Goal: Task Accomplishment & Management: Manage account settings

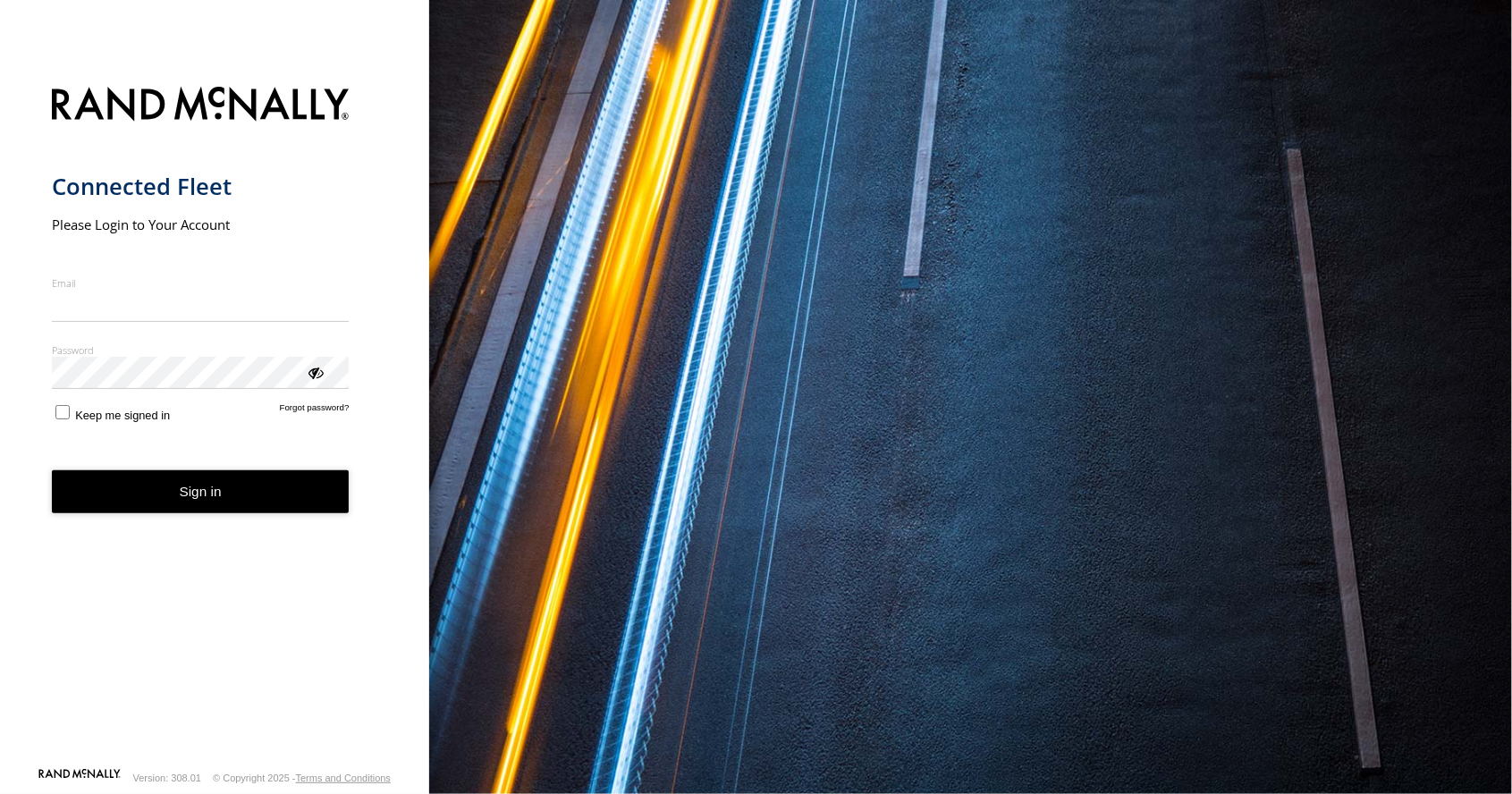
click at [256, 312] on input "Email" at bounding box center [201, 305] width 298 height 32
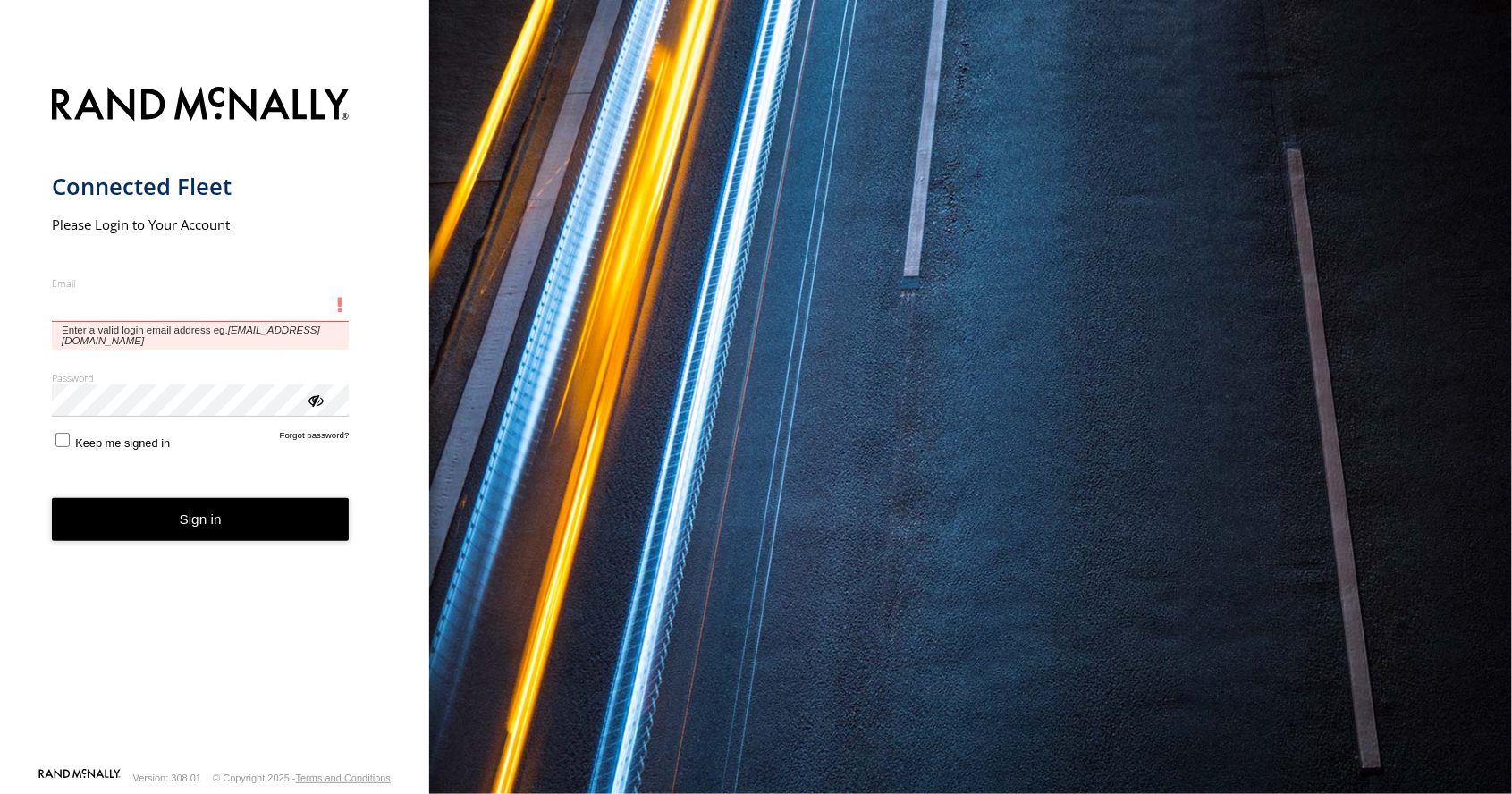
type input "**********"
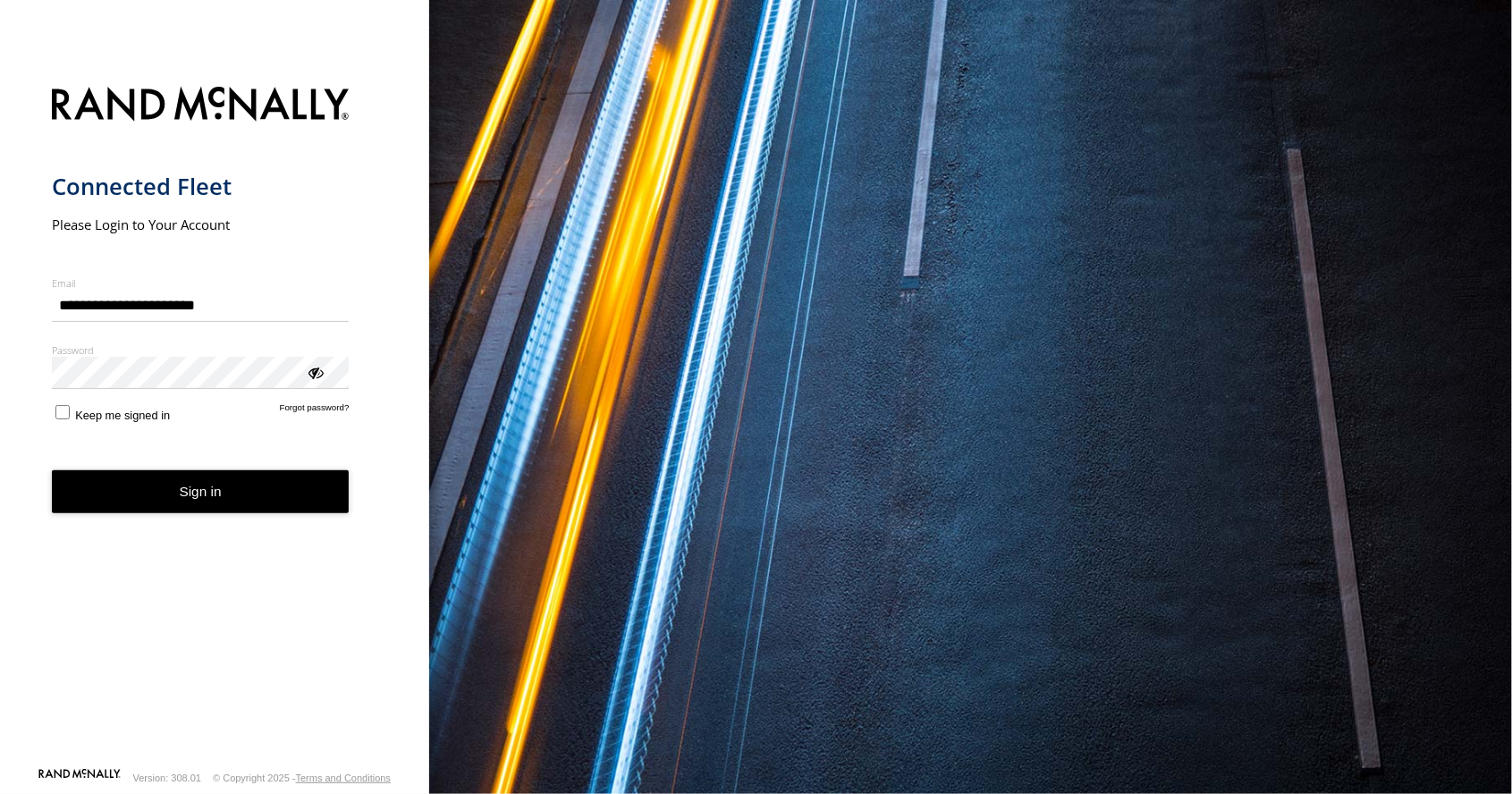
click at [52, 470] on button "Sign in" at bounding box center [201, 492] width 298 height 44
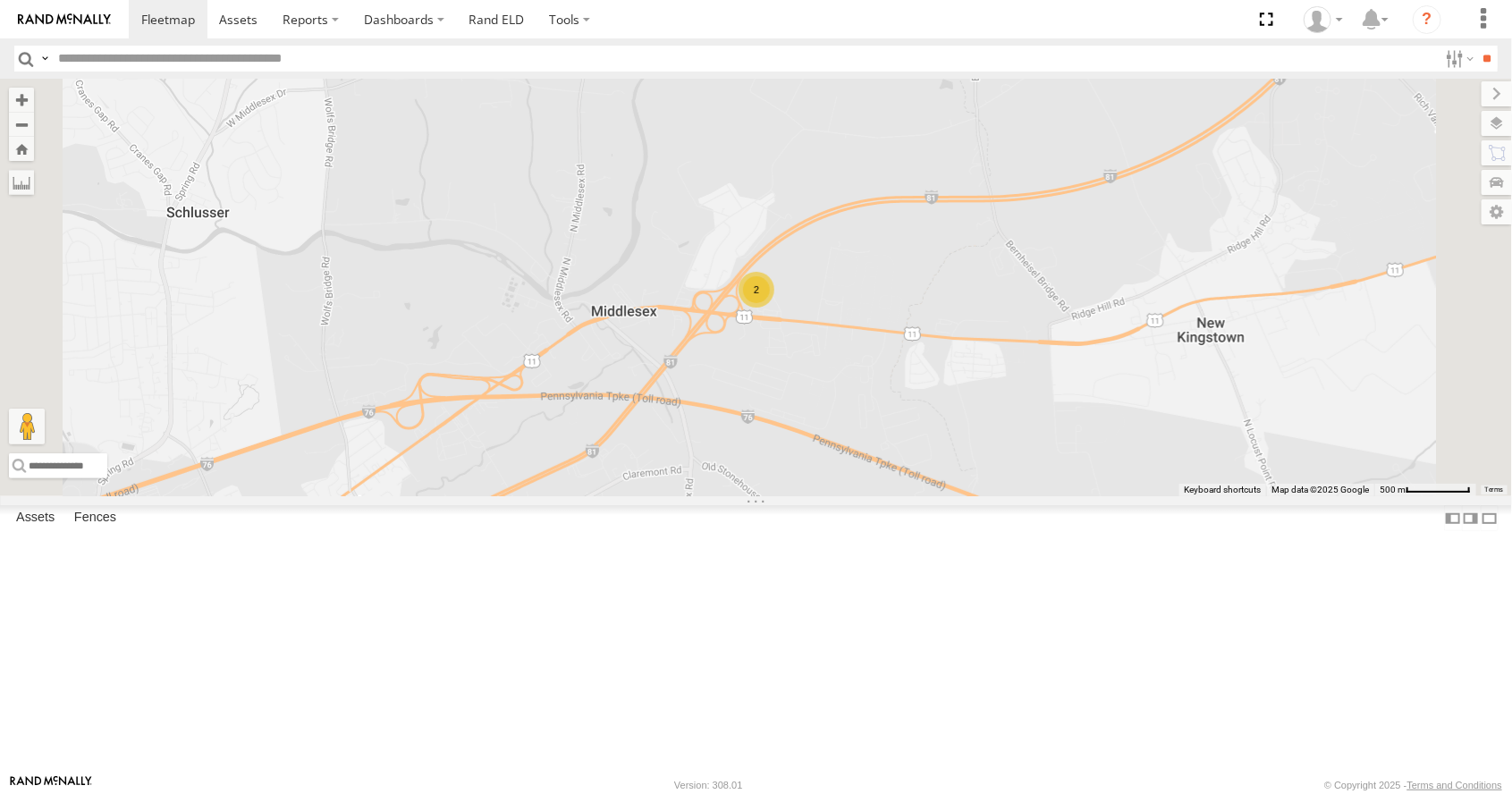
click at [0, 0] on div at bounding box center [0, 0] width 0 height 0
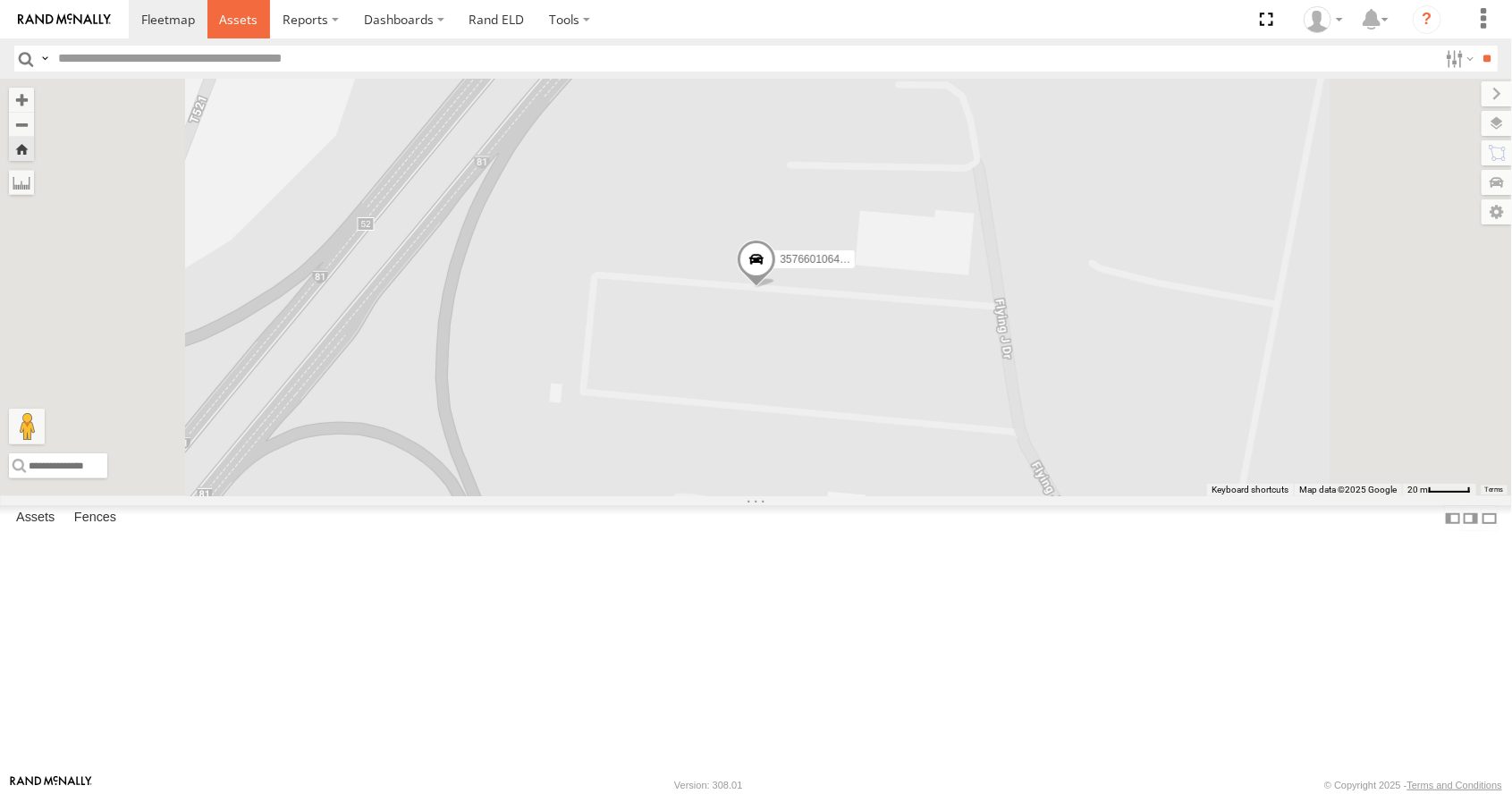
click at [230, 24] on span at bounding box center [237, 19] width 38 height 17
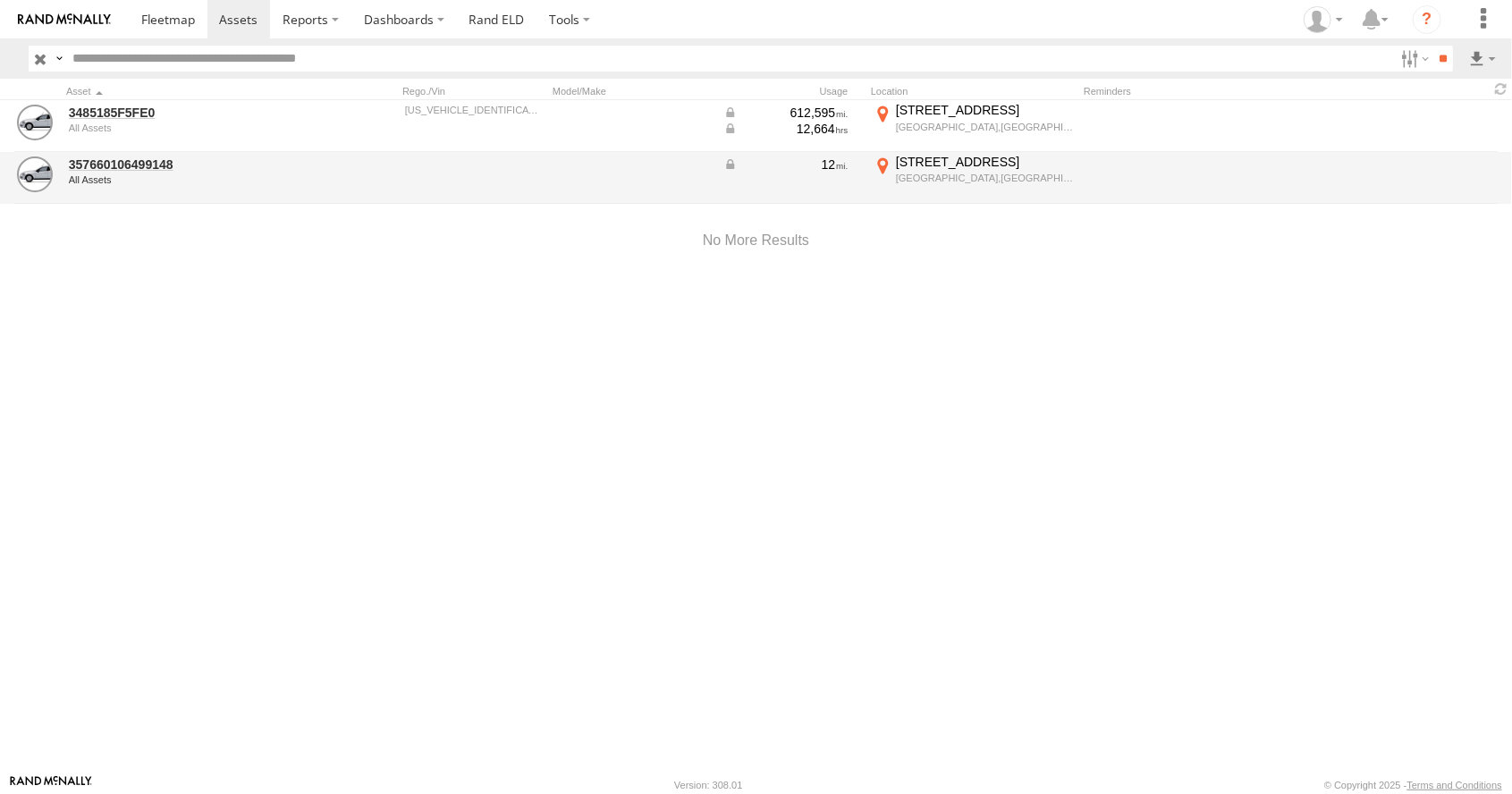
click at [83, 180] on div "All Assets" at bounding box center [191, 180] width 245 height 11
click at [101, 162] on link "357660106499148" at bounding box center [191, 165] width 245 height 16
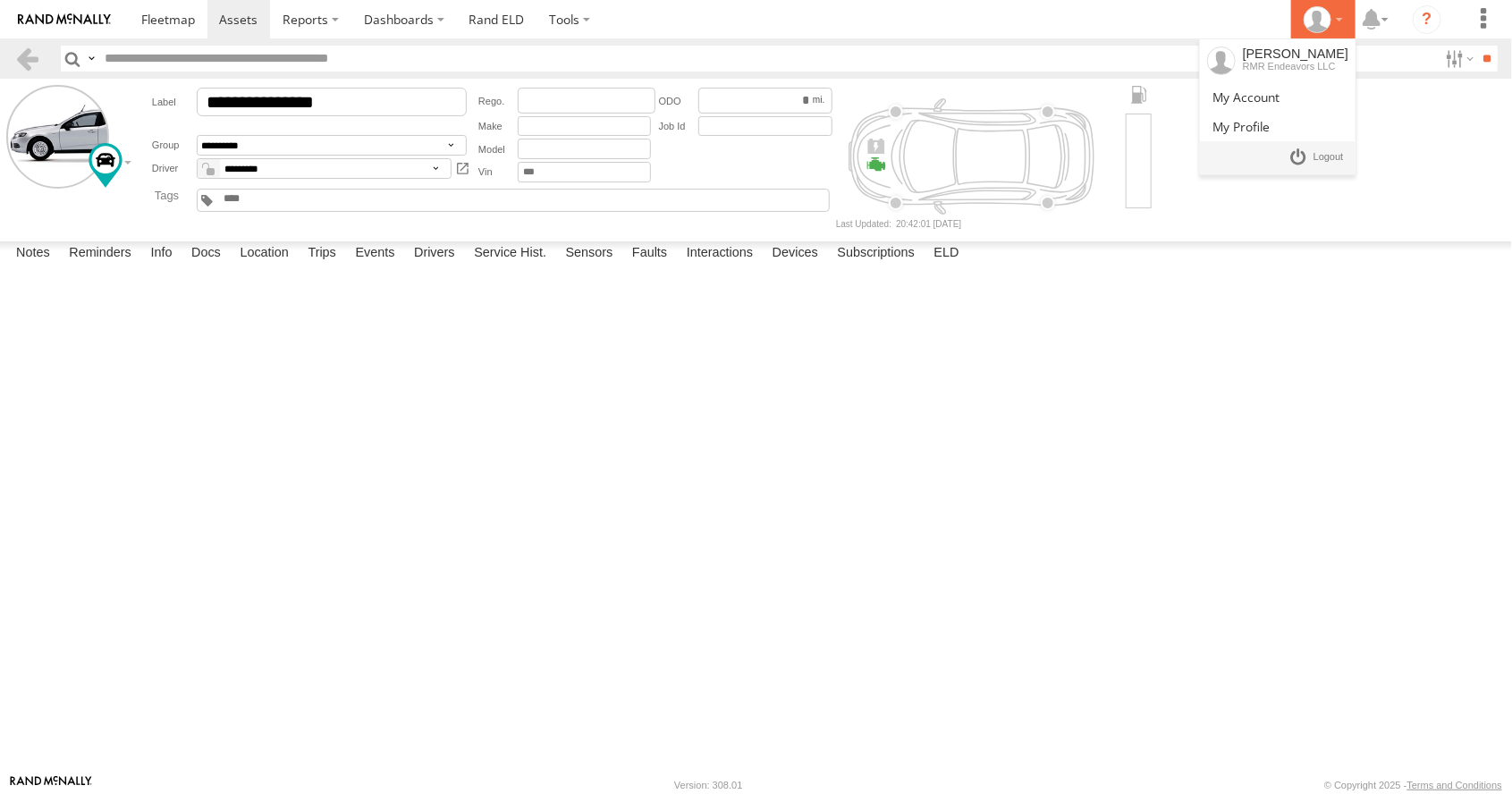
click at [1328, 32] on div at bounding box center [1323, 19] width 52 height 26
click at [1377, 35] on label at bounding box center [1375, 19] width 38 height 38
click at [1439, 52] on label at bounding box center [1458, 58] width 38 height 26
click at [0, 0] on span "Truck" at bounding box center [0, 0] width 0 height 0
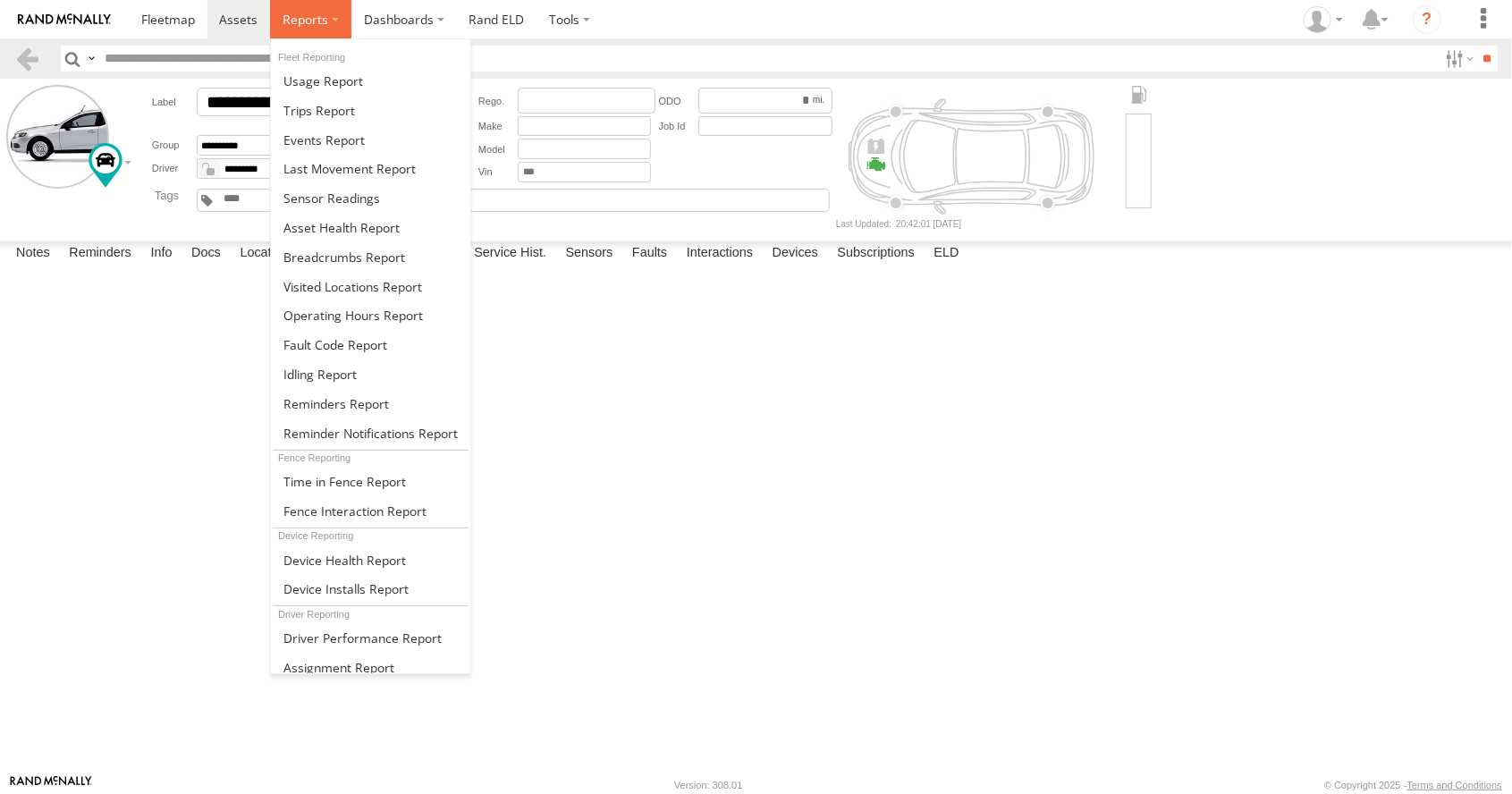
click at [291, 26] on span at bounding box center [305, 19] width 45 height 17
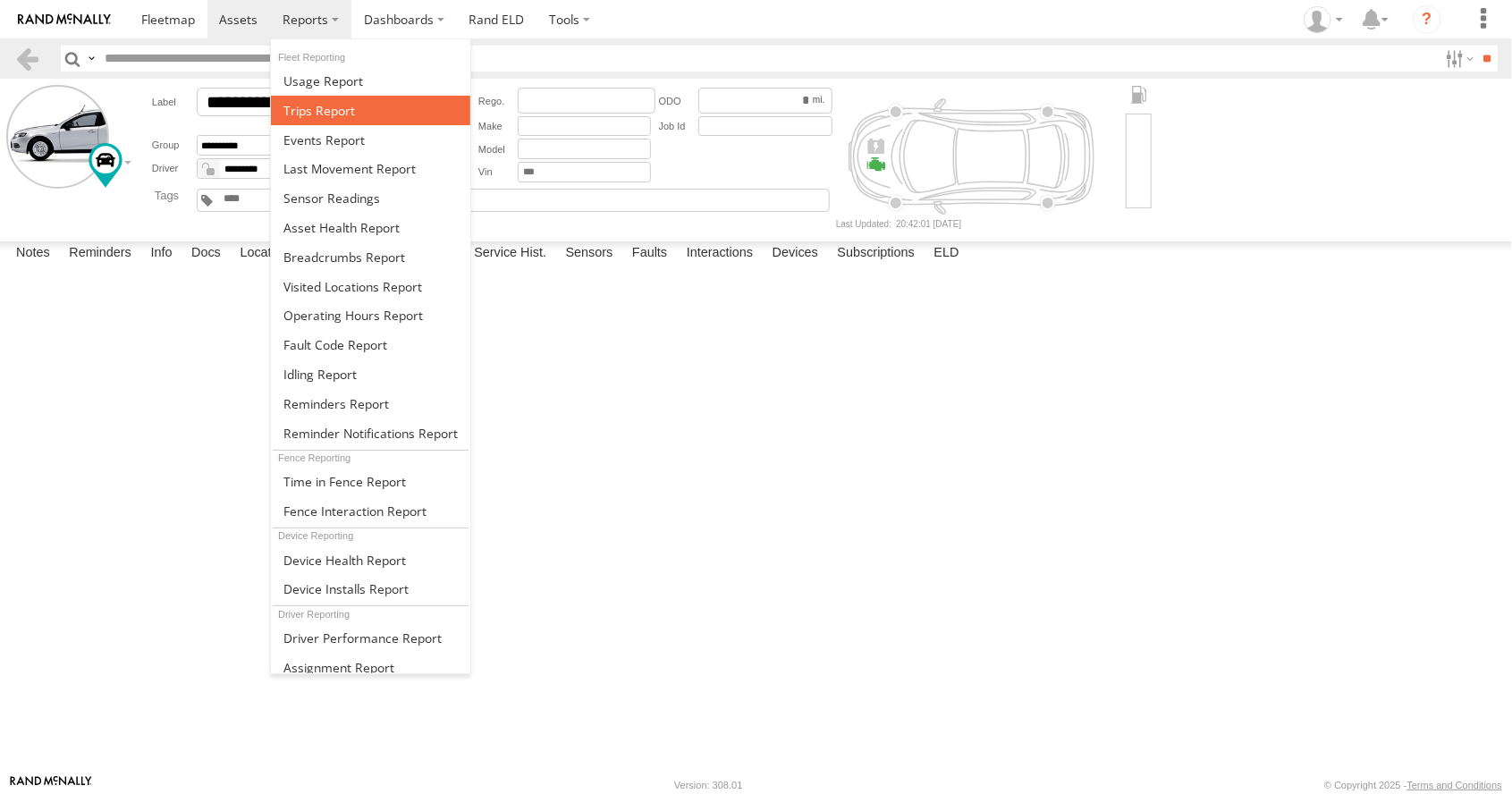
click at [306, 104] on span at bounding box center [319, 110] width 72 height 17
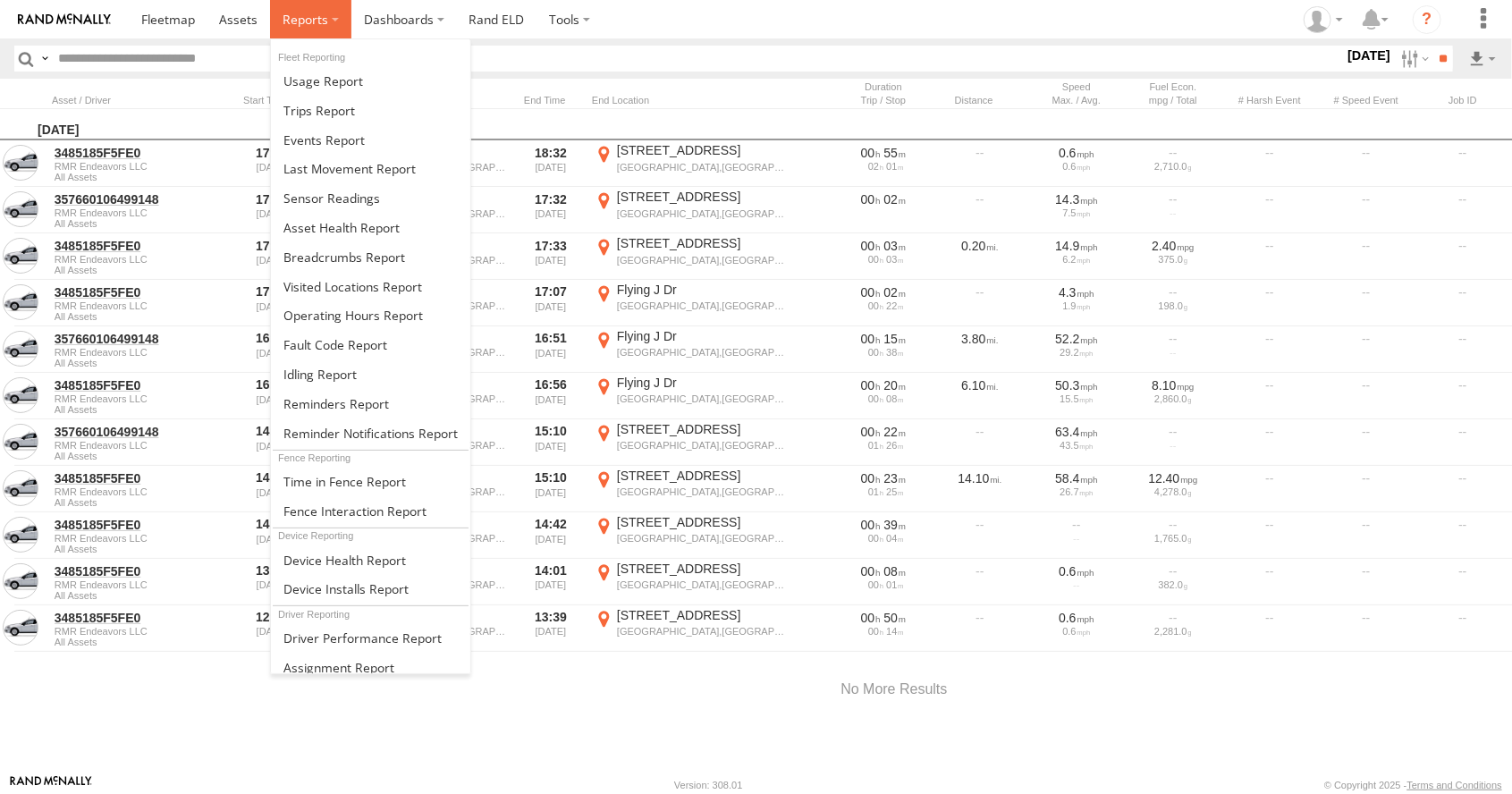
click at [298, 18] on span at bounding box center [305, 19] width 45 height 17
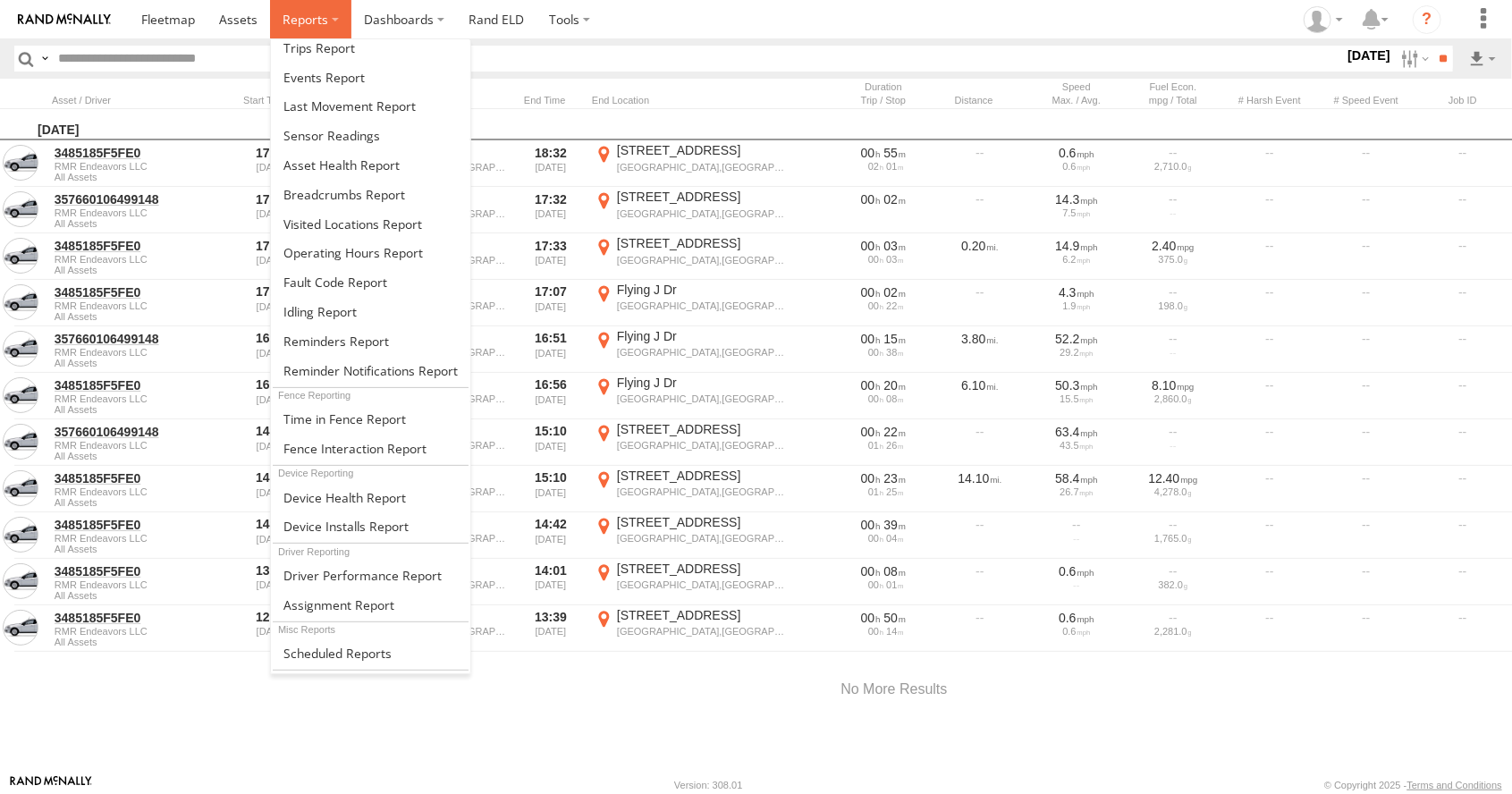
scroll to position [68, 0]
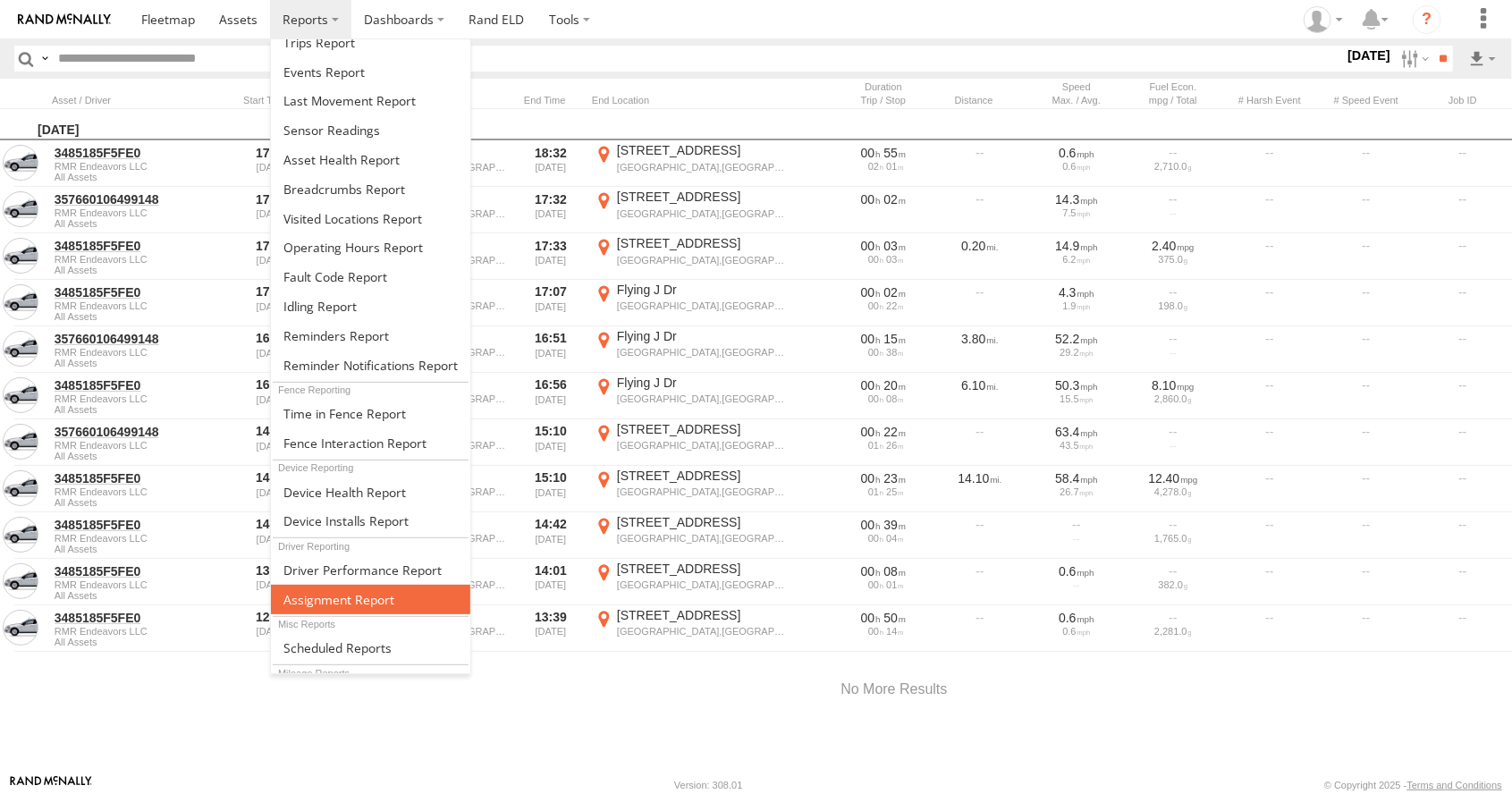
click at [318, 594] on span at bounding box center [339, 599] width 111 height 17
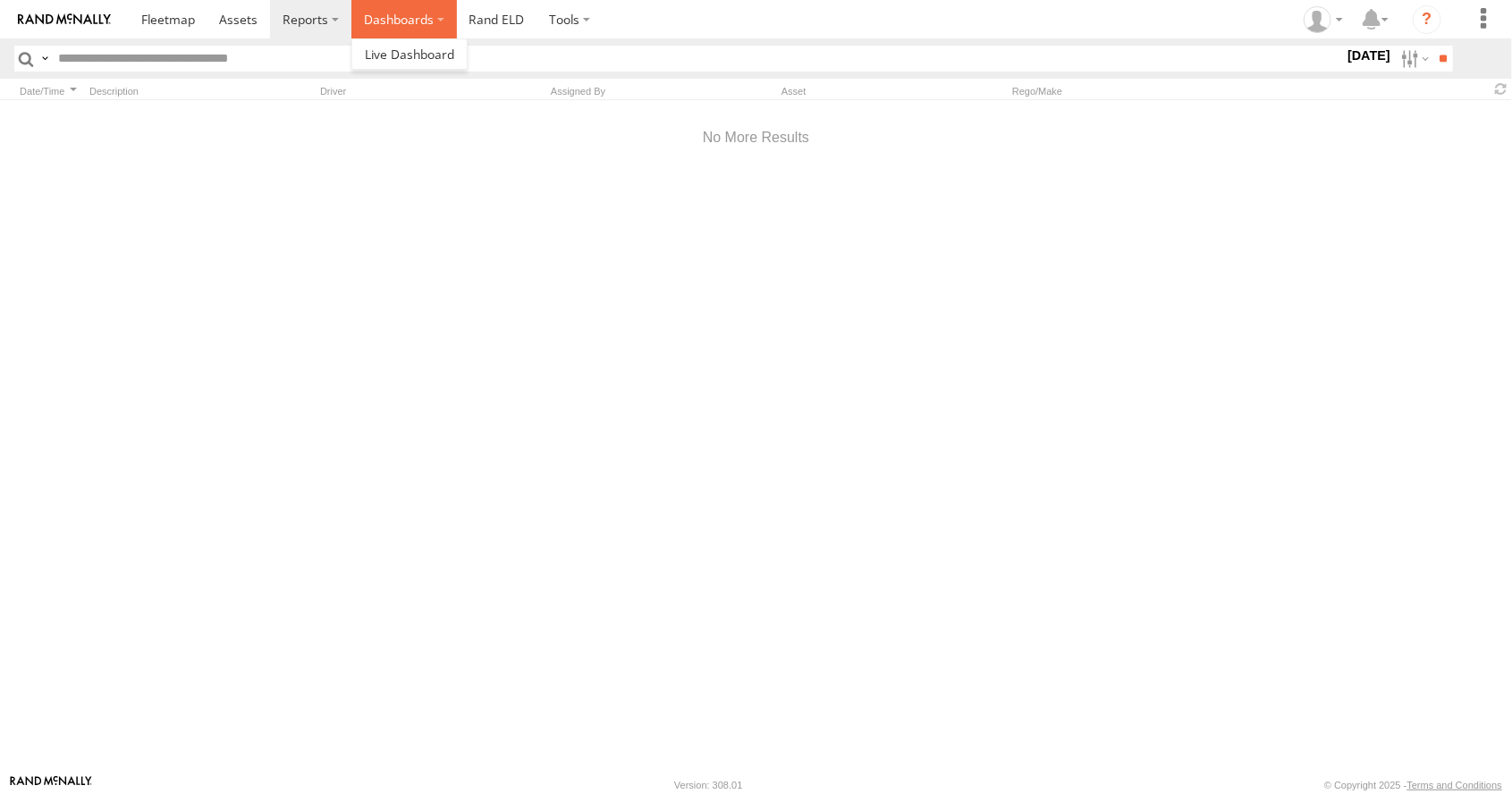
click at [390, 27] on label "Dashboards" at bounding box center [404, 19] width 106 height 38
click at [403, 59] on span at bounding box center [409, 53] width 89 height 17
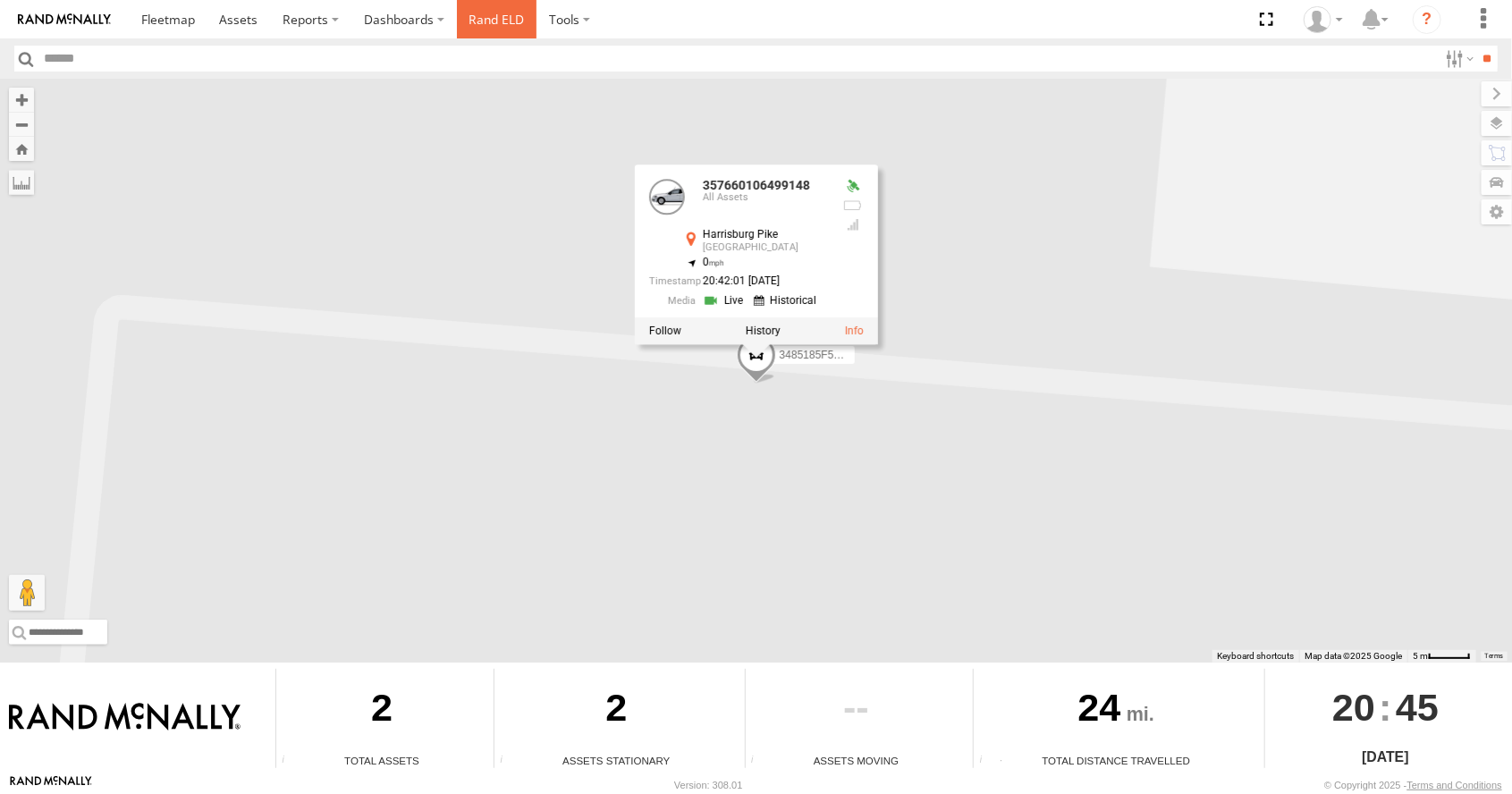
click at [495, 33] on link "Rand ELD" at bounding box center [497, 19] width 80 height 38
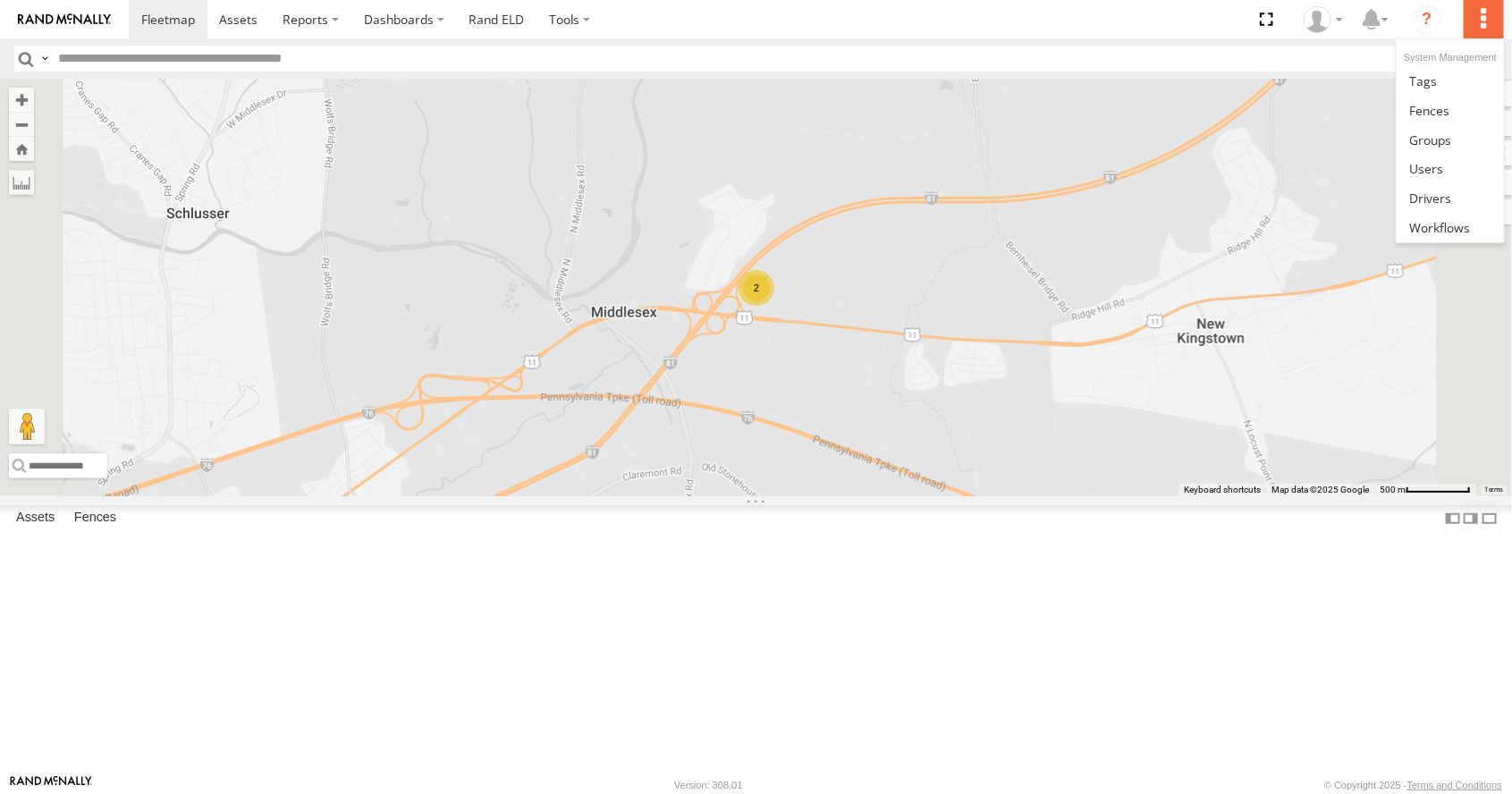
click at [1487, 26] on label at bounding box center [1484, 19] width 39 height 38
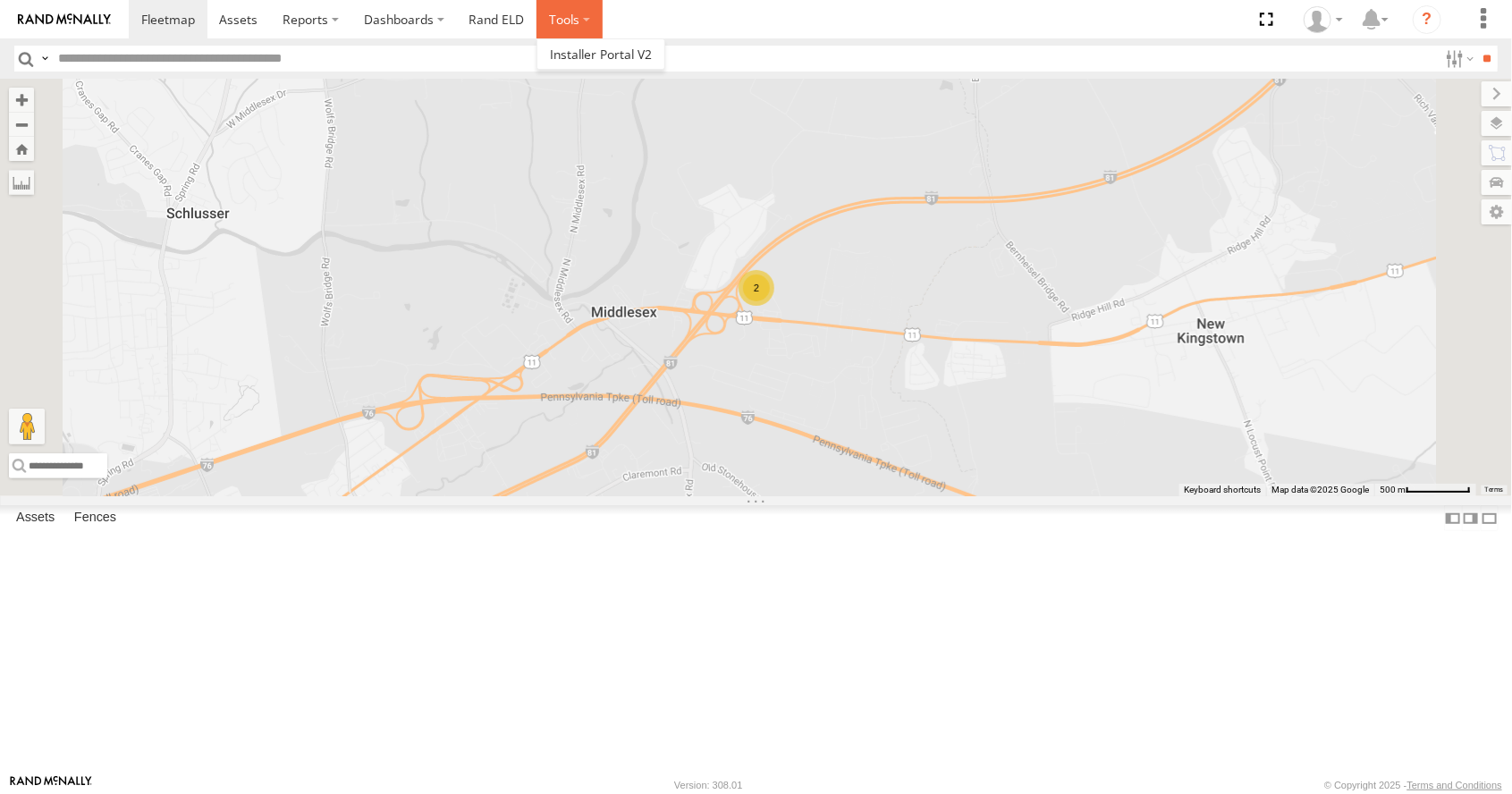
click at [566, 24] on label at bounding box center [569, 19] width 66 height 38
click at [584, 56] on span at bounding box center [601, 53] width 102 height 17
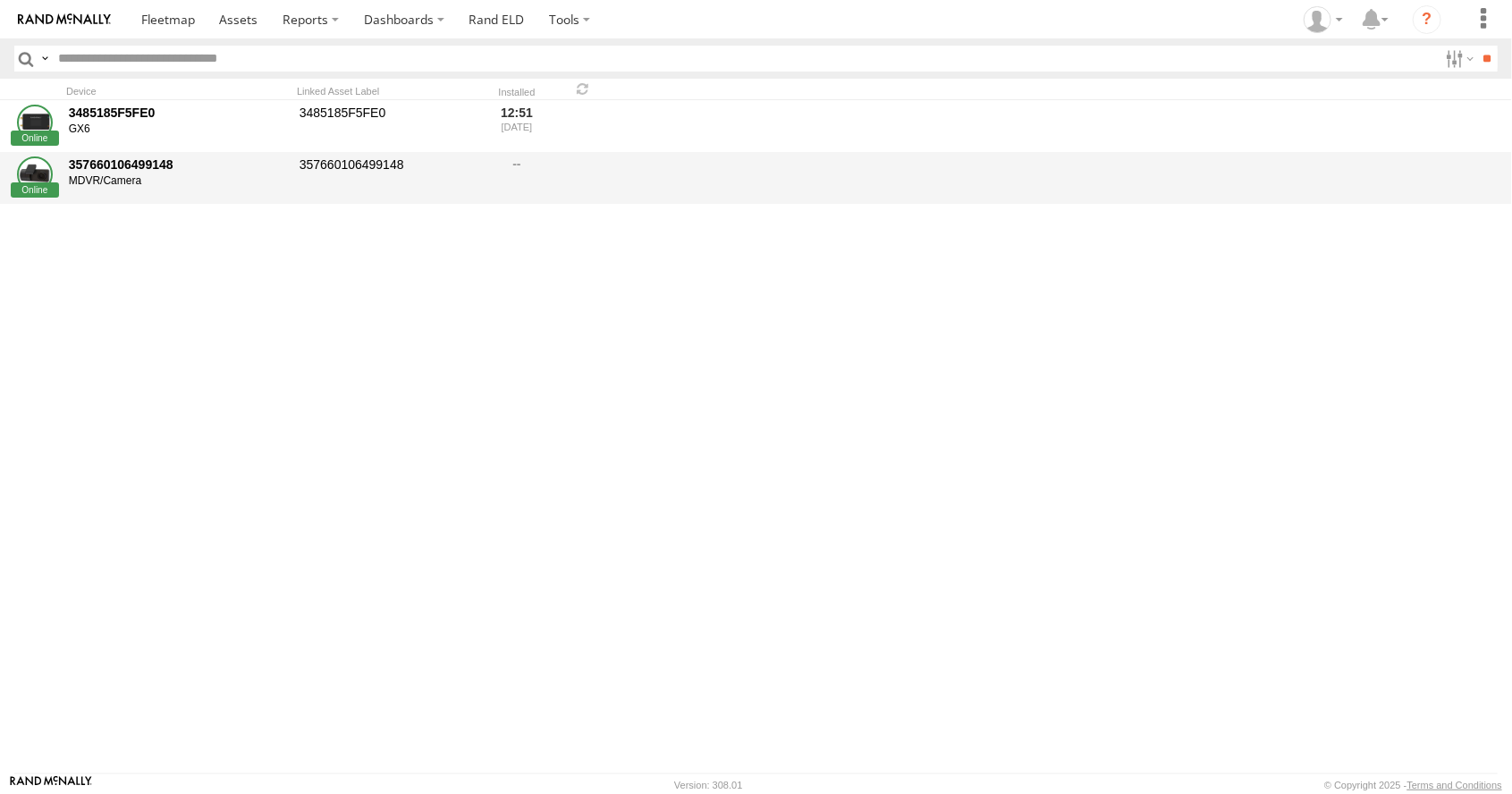
click at [32, 177] on div at bounding box center [34, 175] width 35 height 35
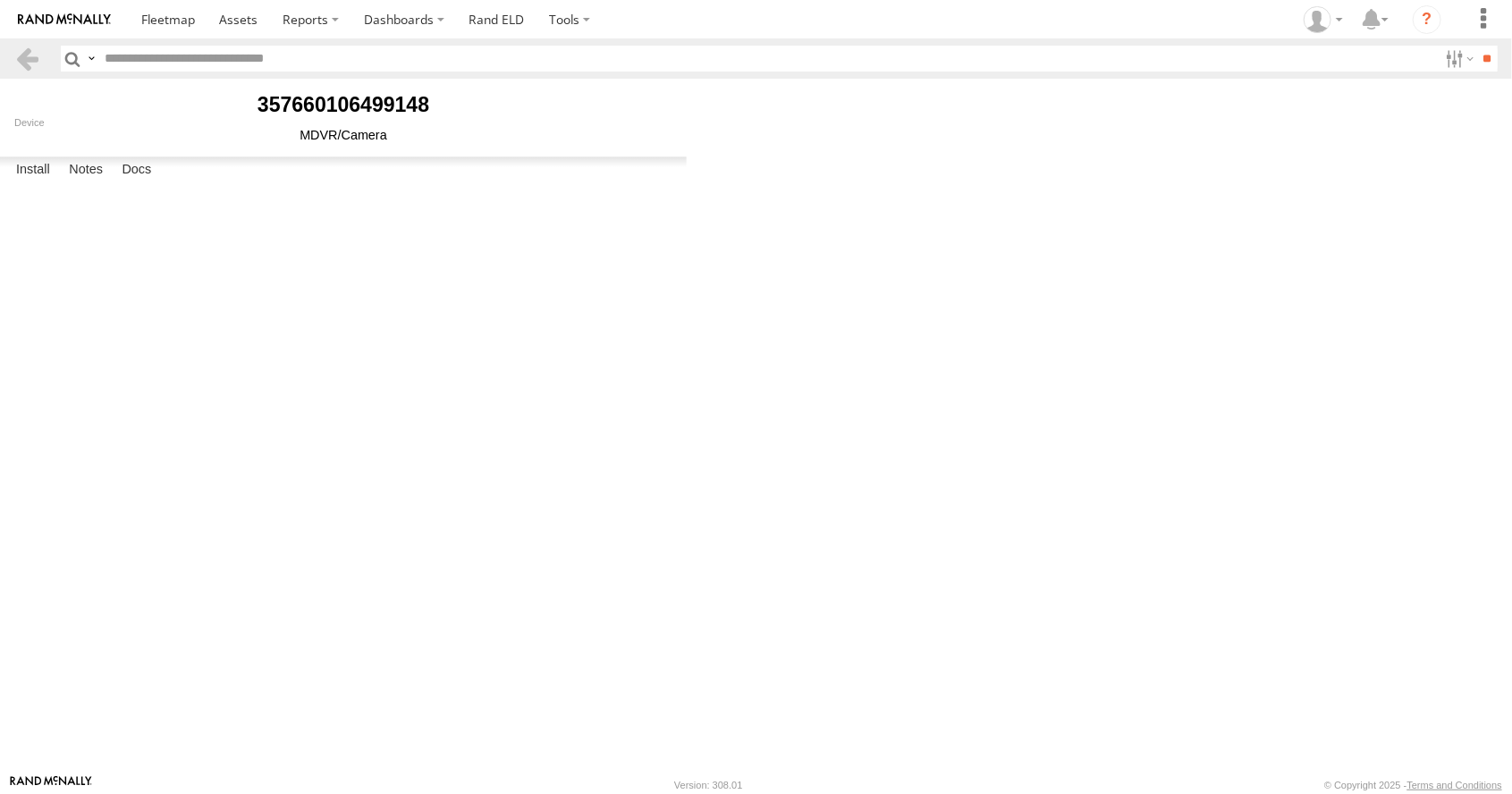
type input "**********"
type input "****"
click at [85, 183] on label "Notes" at bounding box center [85, 170] width 52 height 26
click at [137, 183] on label "Docs" at bounding box center [136, 170] width 47 height 26
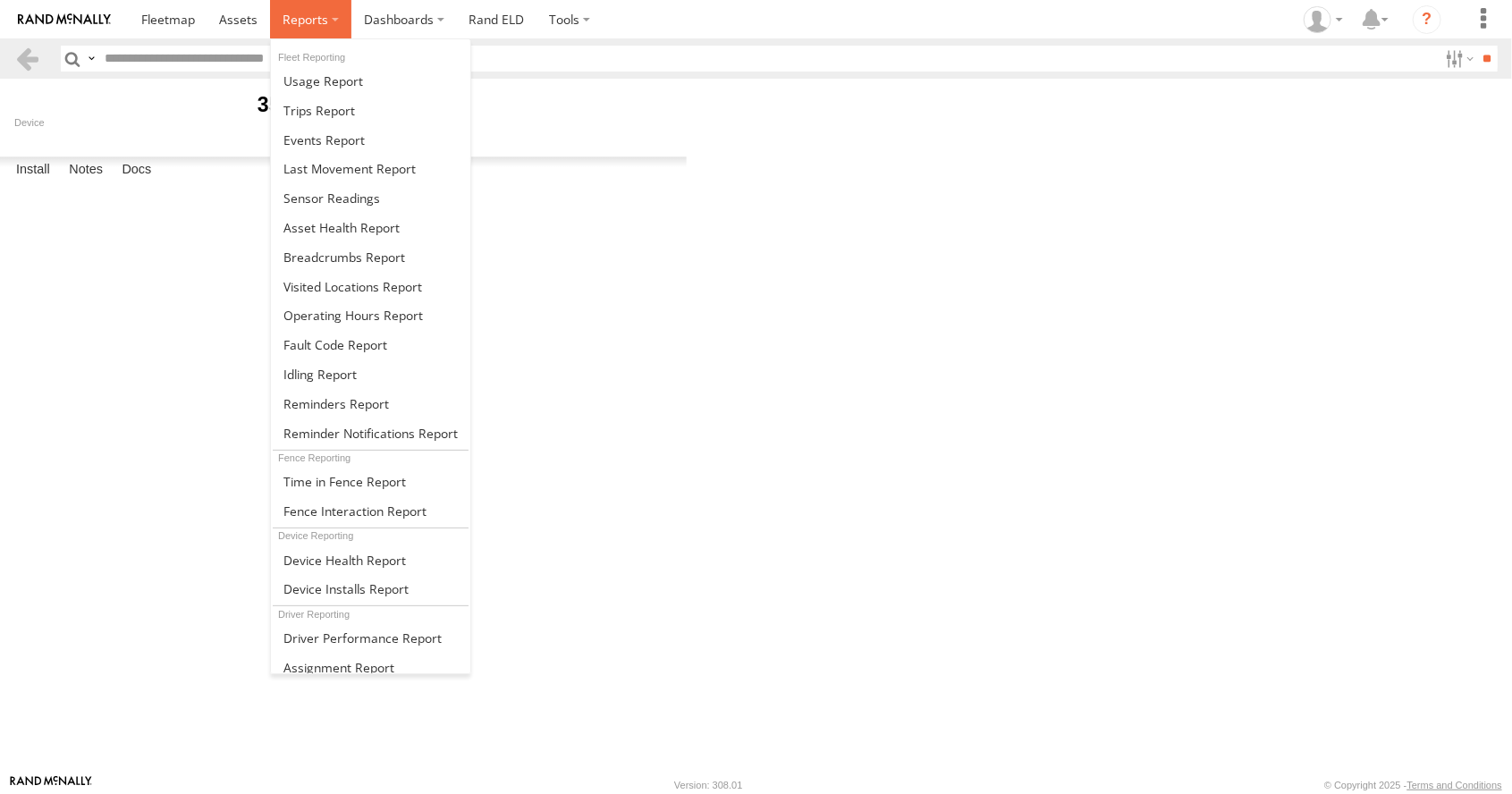
click at [297, 26] on span at bounding box center [305, 19] width 45 height 17
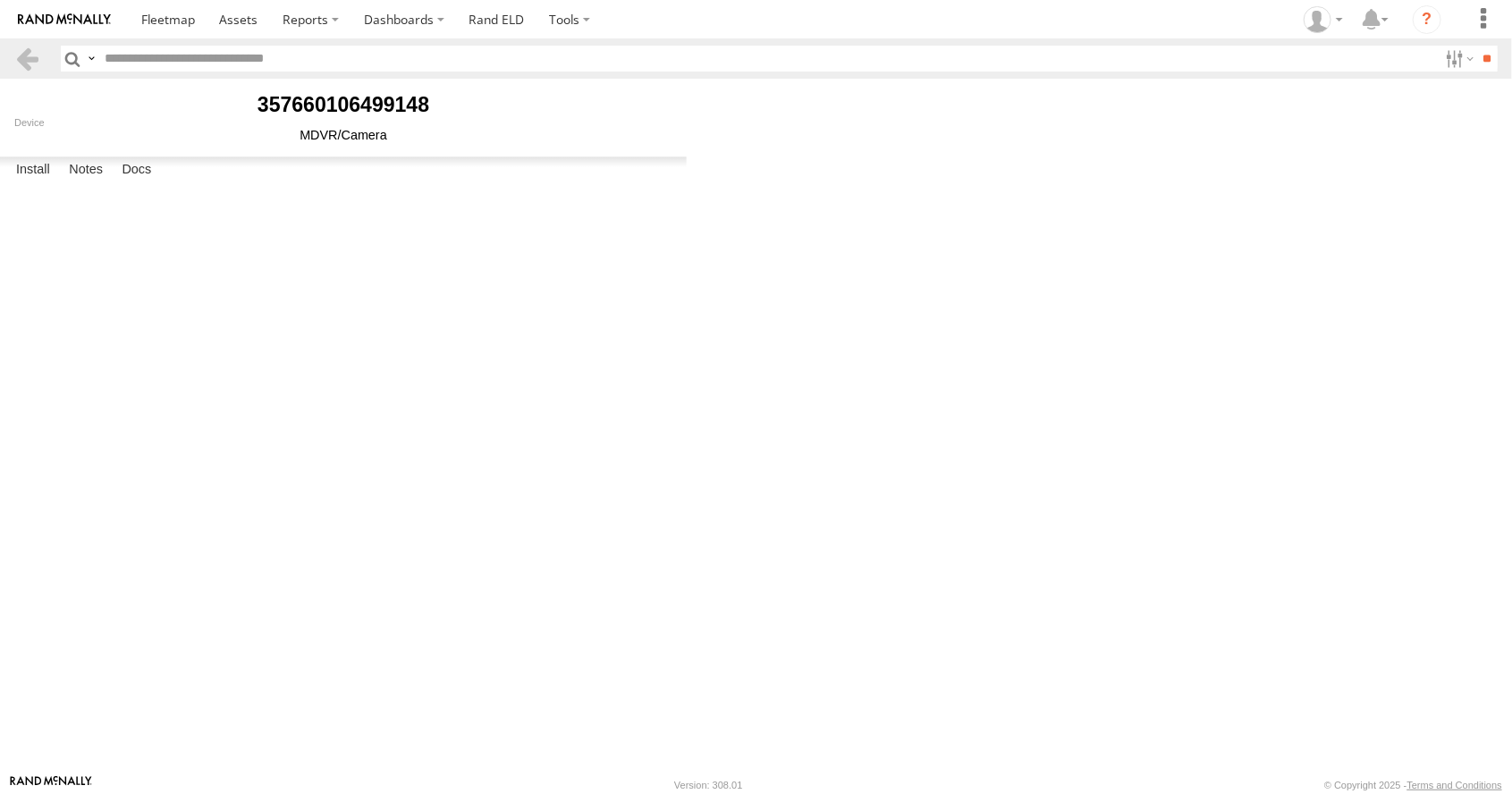
click at [0, 0] on div at bounding box center [0, 0] width 0 height 0
click at [813, 453] on body "?" at bounding box center [756, 397] width 1512 height 794
click at [1317, 30] on icon at bounding box center [1317, 19] width 26 height 26
click at [1190, 420] on body "?" at bounding box center [756, 397] width 1512 height 794
click at [163, 26] on span at bounding box center [168, 19] width 54 height 17
